Goal: Task Accomplishment & Management: Complete application form

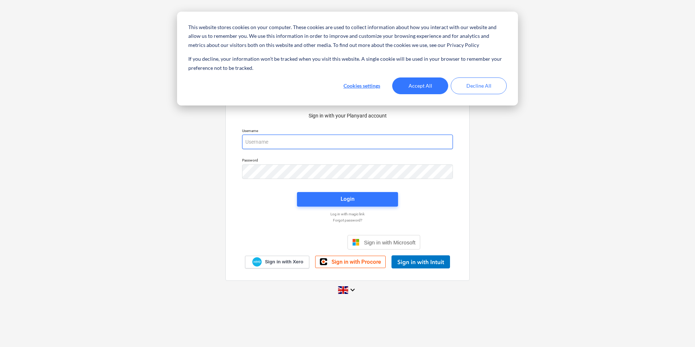
type input "[PERSON_NAME][EMAIL_ADDRESS][DOMAIN_NAME]"
click at [433, 86] on button "Accept All" at bounding box center [420, 85] width 56 height 17
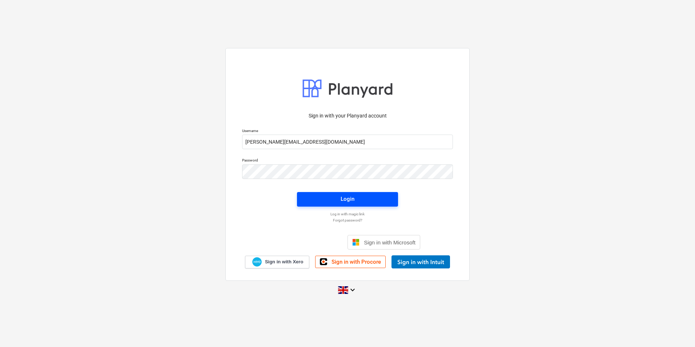
click at [354, 202] on span "Login" at bounding box center [348, 198] width 84 height 9
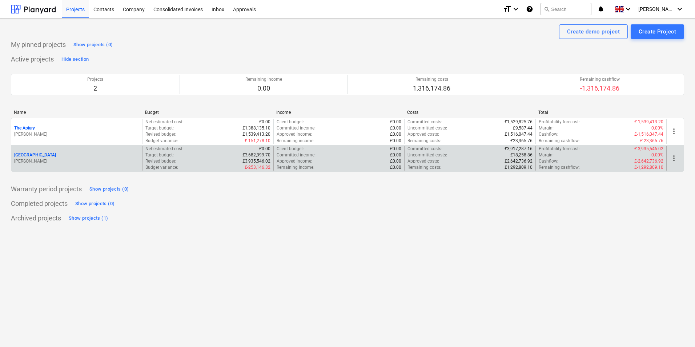
click at [43, 165] on div "[GEOGRAPHIC_DATA] [PERSON_NAME]" at bounding box center [76, 158] width 131 height 25
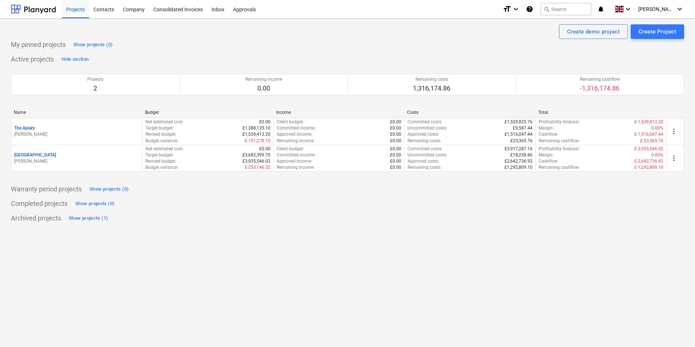
click at [83, 164] on p "[PERSON_NAME]" at bounding box center [76, 161] width 125 height 6
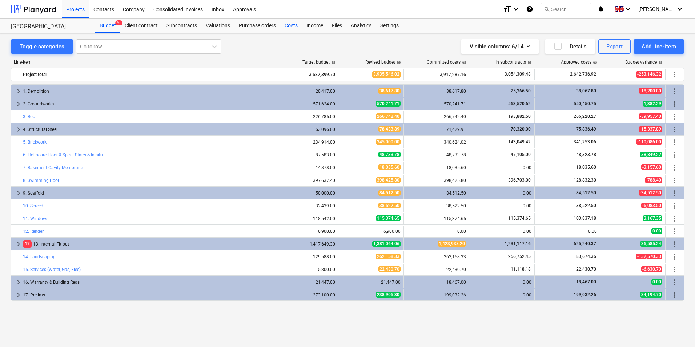
click at [287, 28] on div "Costs" at bounding box center [291, 26] width 22 height 15
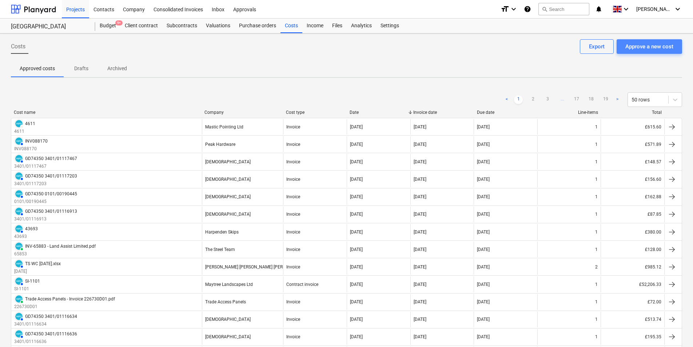
click at [631, 48] on div "Approve a new cost" at bounding box center [649, 46] width 48 height 9
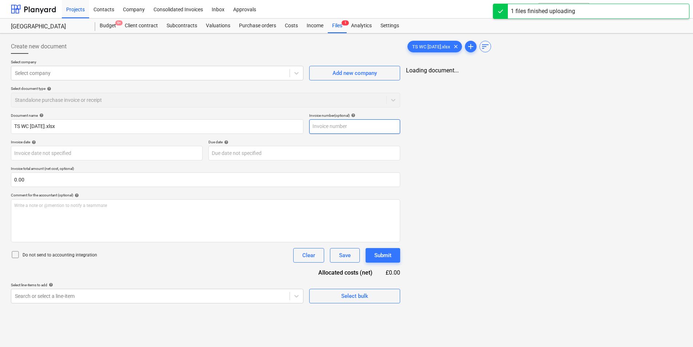
type input "TS WC [DATE].xlsx"
click at [350, 127] on input "text" at bounding box center [355, 126] width 91 height 15
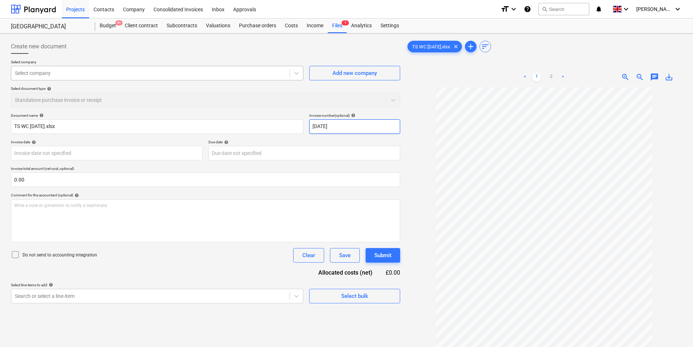
type input "[DATE]"
click at [103, 75] on div at bounding box center [150, 72] width 271 height 7
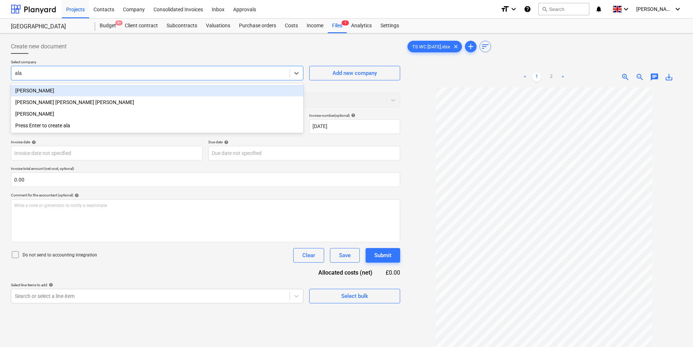
type input "[PERSON_NAME]"
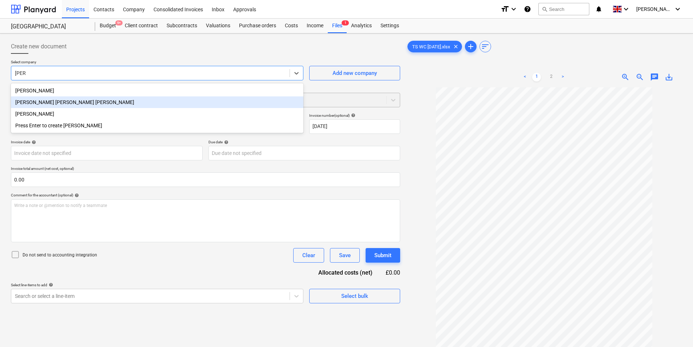
click at [81, 100] on div "[PERSON_NAME] [PERSON_NAME] [PERSON_NAME]" at bounding box center [157, 102] width 292 height 12
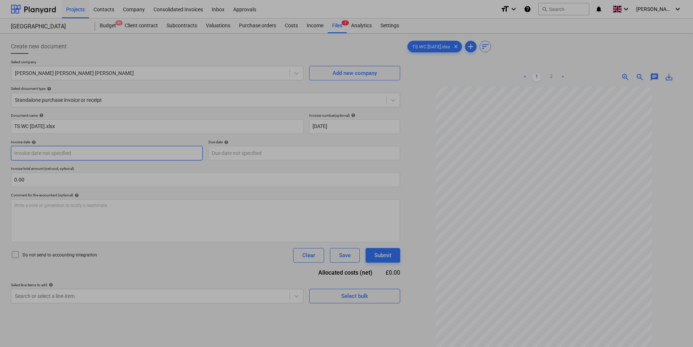
click at [91, 149] on body "This website stores cookies on your computer. These cookies are used to collect…" at bounding box center [346, 173] width 693 height 347
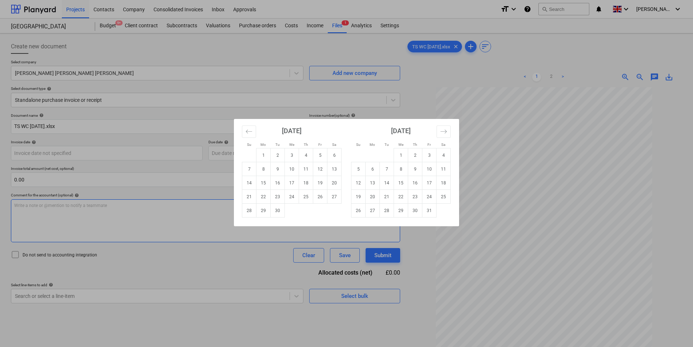
click at [245, 212] on td "28" at bounding box center [249, 211] width 14 height 14
type input "[DATE]"
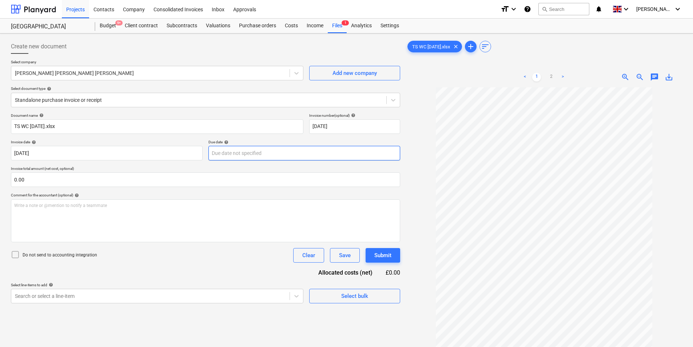
click at [216, 151] on body "This website stores cookies on your computer. These cookies are used to collect…" at bounding box center [346, 173] width 693 height 347
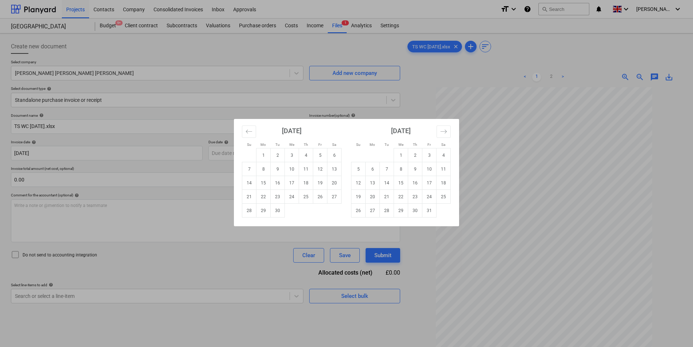
drag, startPoint x: 425, startPoint y: 152, endPoint x: 378, endPoint y: 165, distance: 48.8
click at [426, 152] on td "3" at bounding box center [429, 155] width 14 height 14
type input "[DATE]"
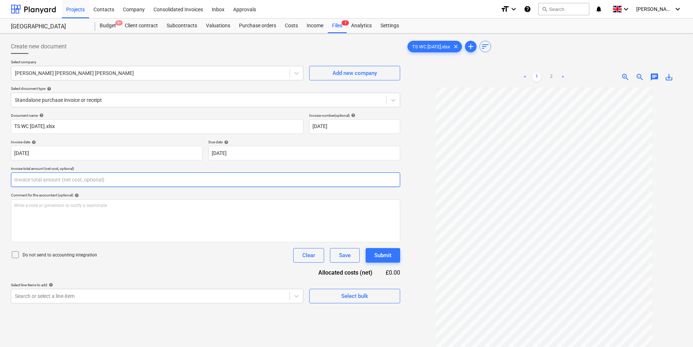
click at [129, 185] on input "text" at bounding box center [205, 179] width 389 height 15
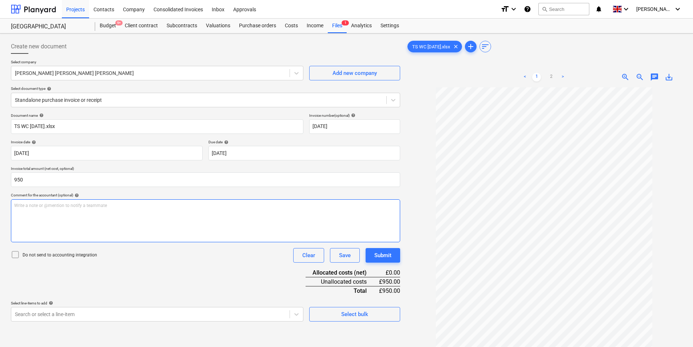
type input "950.00"
click at [128, 215] on div "Write a note or @mention to notify a teammate [PERSON_NAME]" at bounding box center [205, 220] width 389 height 43
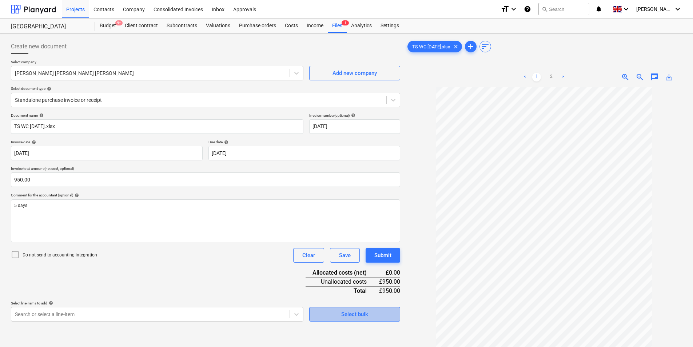
click at [353, 316] on div "Select bulk" at bounding box center [354, 313] width 27 height 9
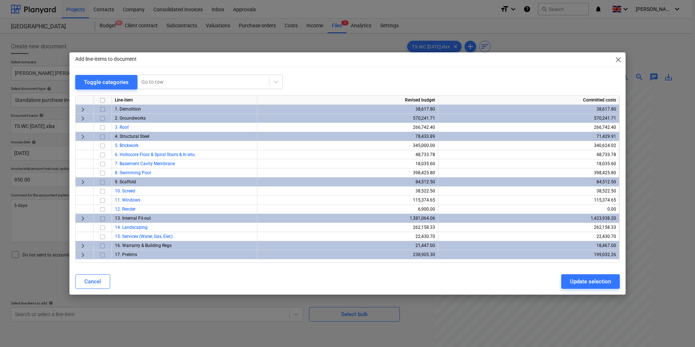
click at [83, 254] on span "keyboard_arrow_right" at bounding box center [83, 254] width 9 height 9
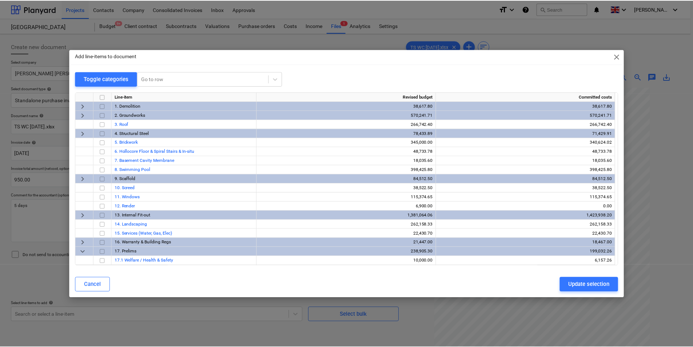
scroll to position [55, 0]
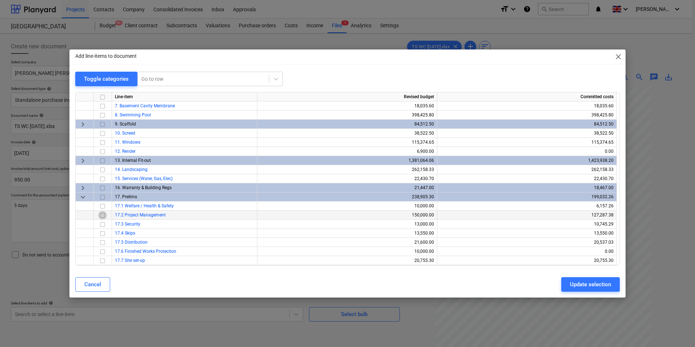
click at [104, 216] on input "checkbox" at bounding box center [102, 215] width 9 height 9
click at [588, 285] on div "Update selection" at bounding box center [590, 284] width 41 height 9
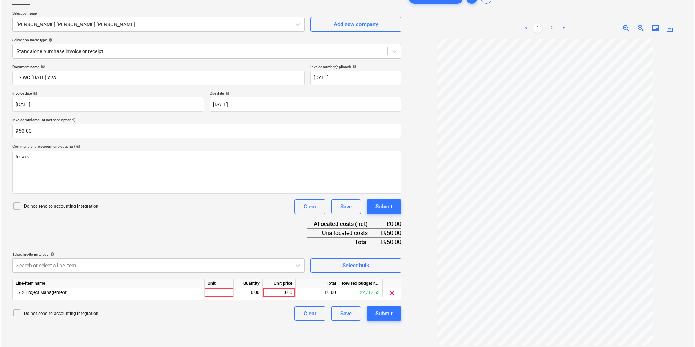
scroll to position [73, 0]
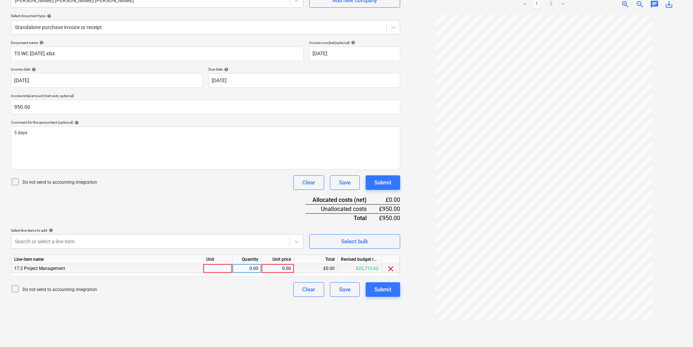
click at [225, 270] on div at bounding box center [217, 268] width 29 height 9
type input "ea"
type input "950"
click at [384, 294] on div "Submit" at bounding box center [382, 289] width 17 height 9
